Goal: Task Accomplishment & Management: Use online tool/utility

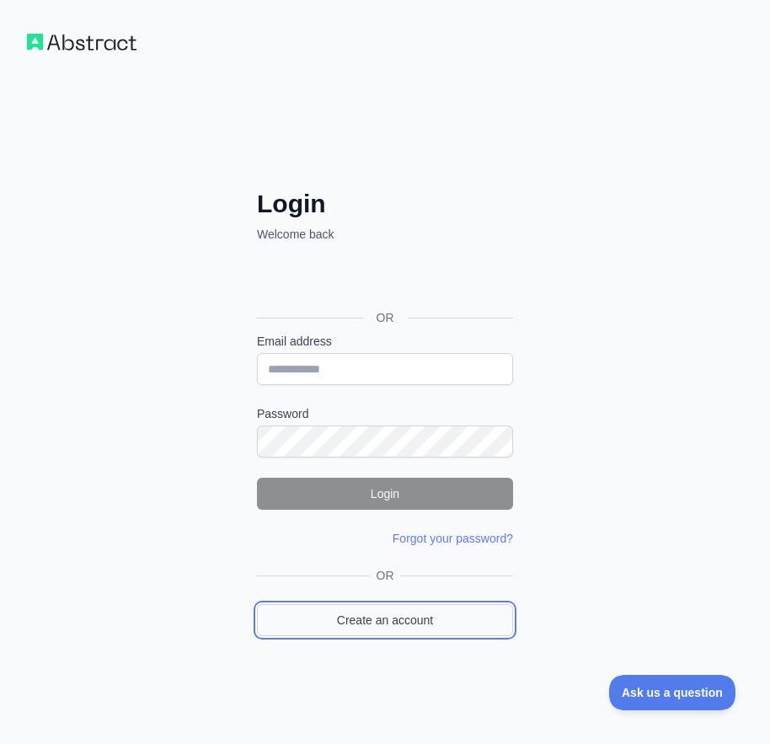
click at [385, 626] on link "Create an account" at bounding box center [385, 620] width 256 height 32
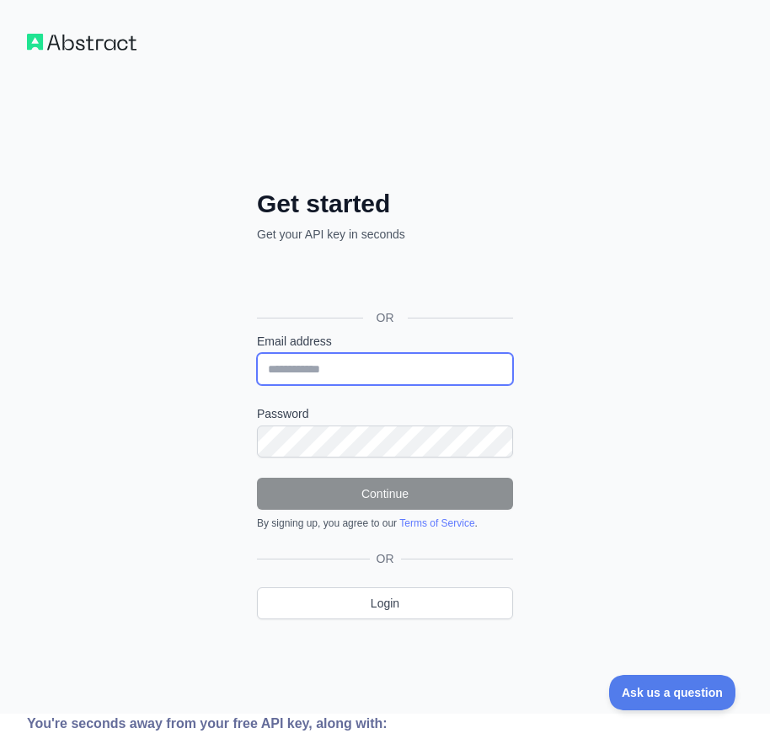
click at [347, 380] on input "Email address" at bounding box center [385, 369] width 256 height 32
paste input "**********"
type input "**********"
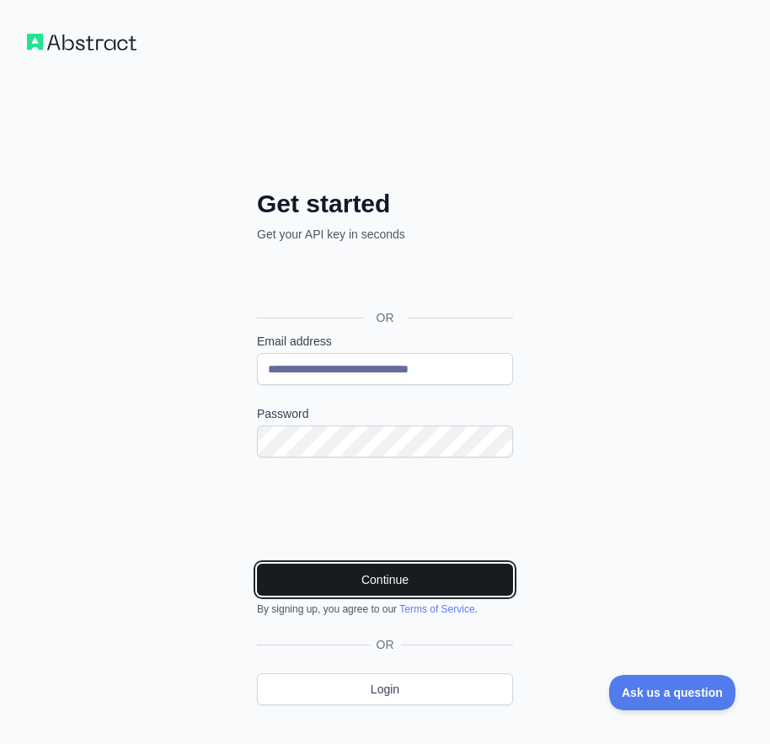
click at [452, 583] on button "Continue" at bounding box center [385, 580] width 256 height 32
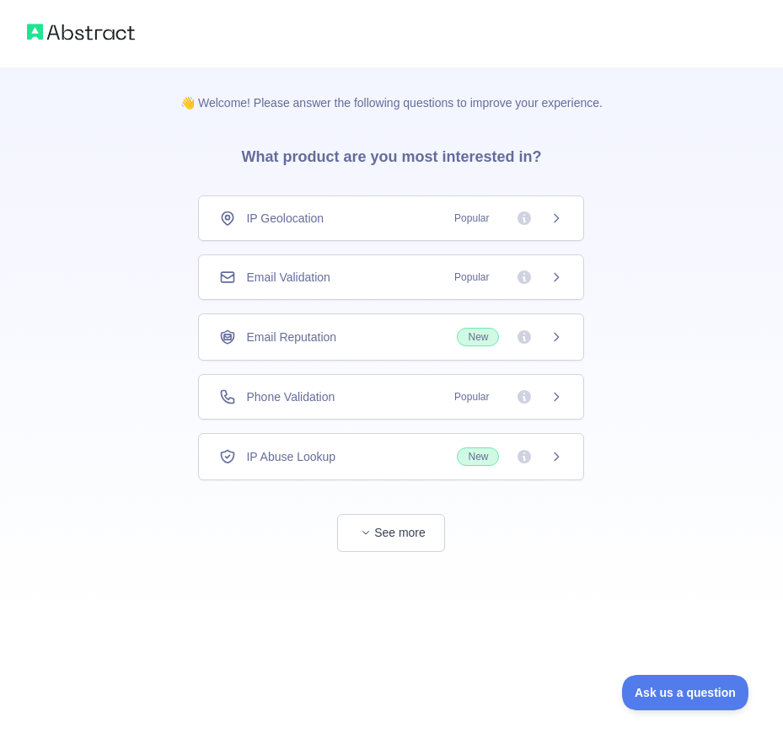
click at [384, 287] on div "Email Validation Popular" at bounding box center [391, 276] width 386 height 45
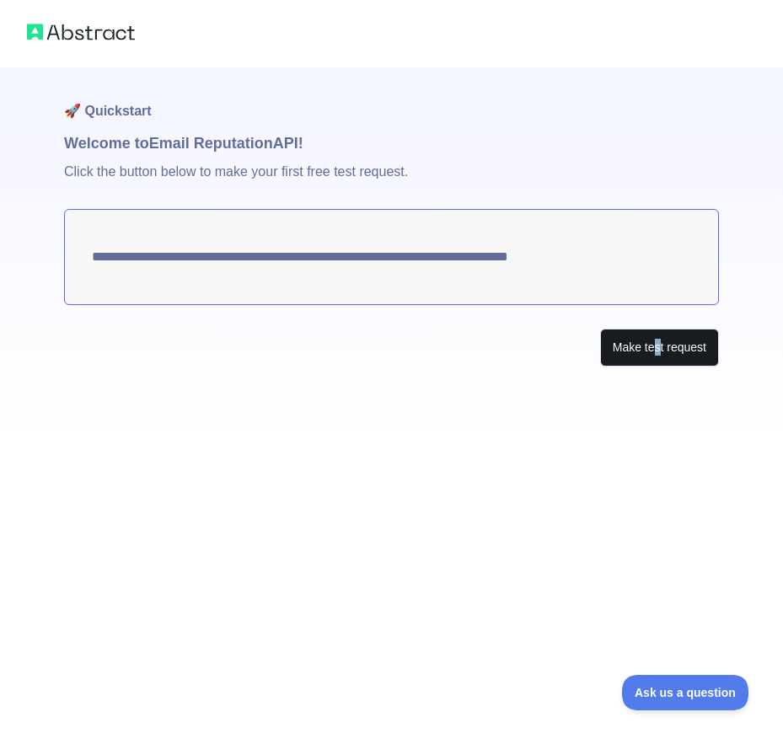
click at [660, 371] on div "**********" at bounding box center [391, 250] width 655 height 366
click at [658, 356] on button "Make test request" at bounding box center [659, 348] width 119 height 38
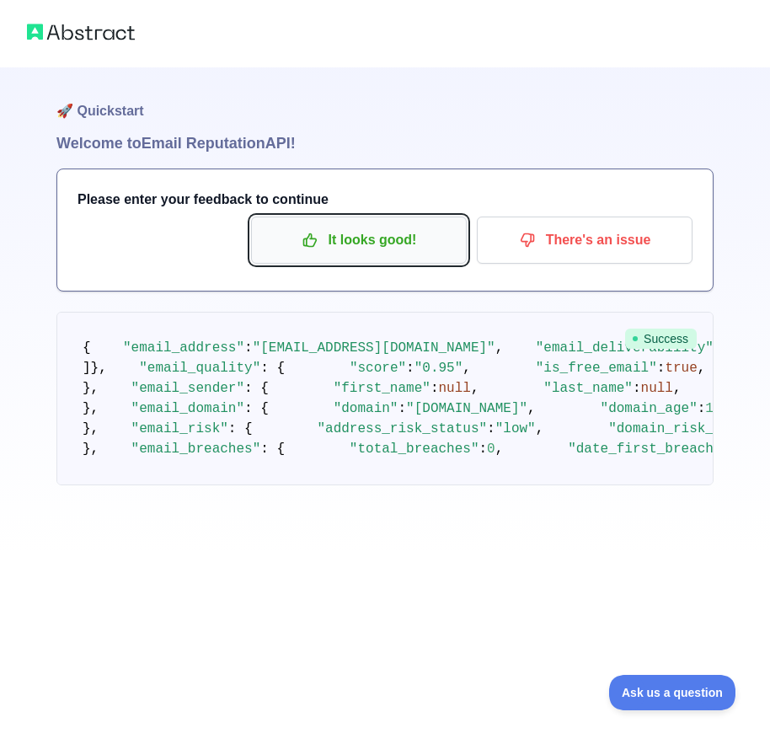
click at [350, 239] on p "It looks good!" at bounding box center [359, 240] width 190 height 29
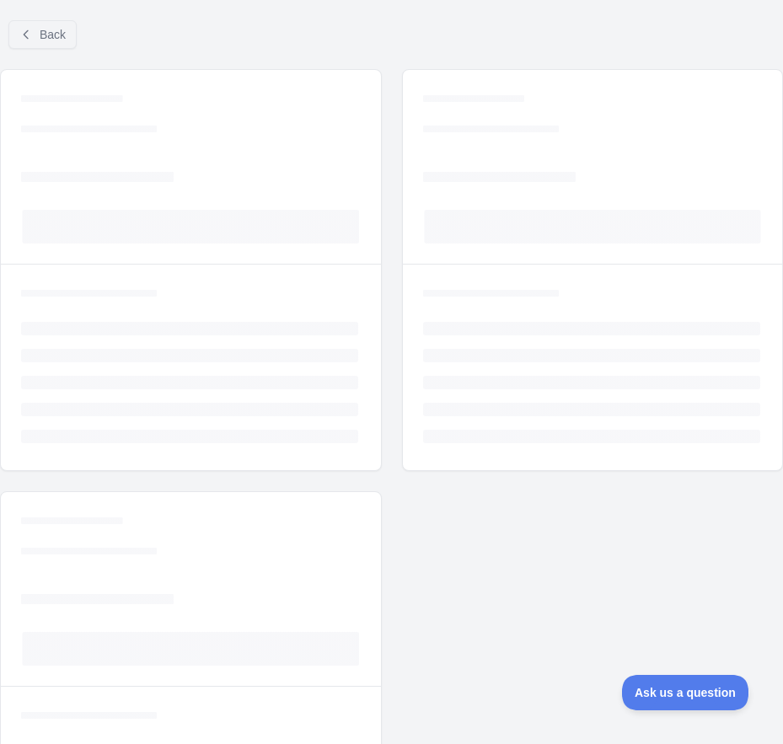
drag, startPoint x: 29, startPoint y: 51, endPoint x: 41, endPoint y: 33, distance: 22.0
click at [30, 51] on div "Back" at bounding box center [391, 35] width 783 height 56
click at [41, 32] on span "Back" at bounding box center [53, 34] width 26 height 13
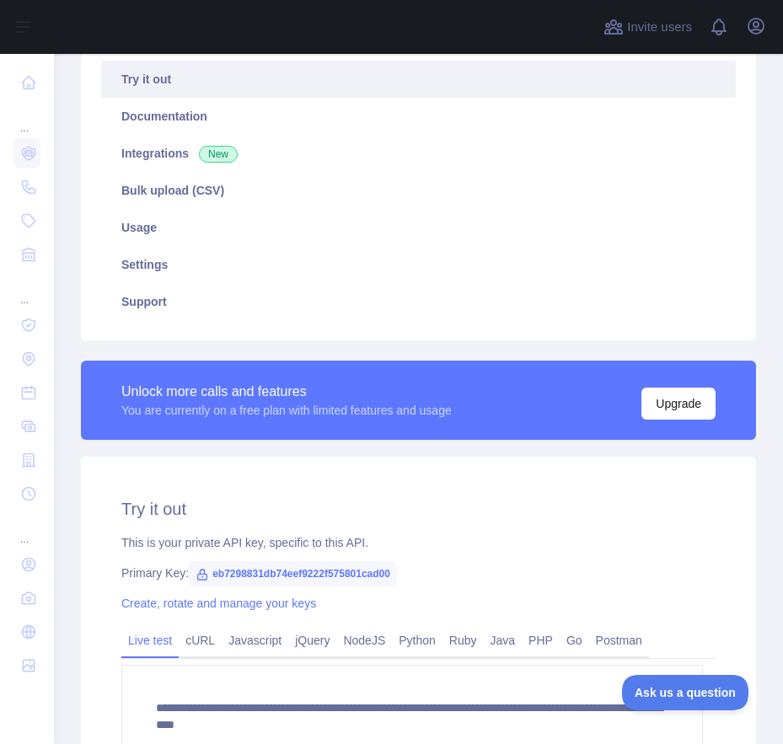
scroll to position [414, 0]
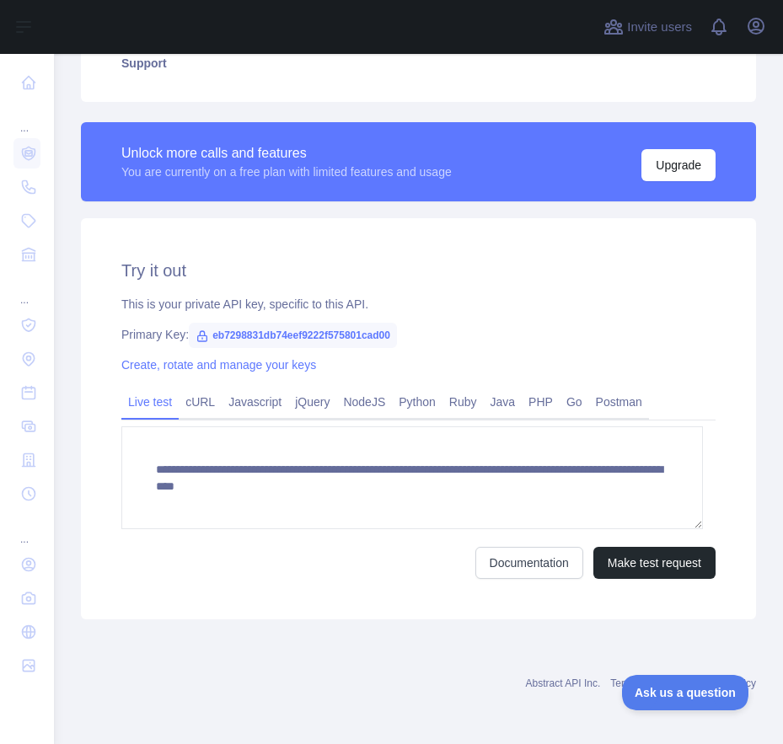
click at [324, 334] on span "eb7298831db74eef9222f575801cad00" at bounding box center [293, 335] width 208 height 25
click at [323, 334] on span "eb7298831db74eef9222f575801cad00" at bounding box center [293, 335] width 208 height 25
copy span "eb7298831db74eef9222f575801cad00"
